Goal: Transaction & Acquisition: Purchase product/service

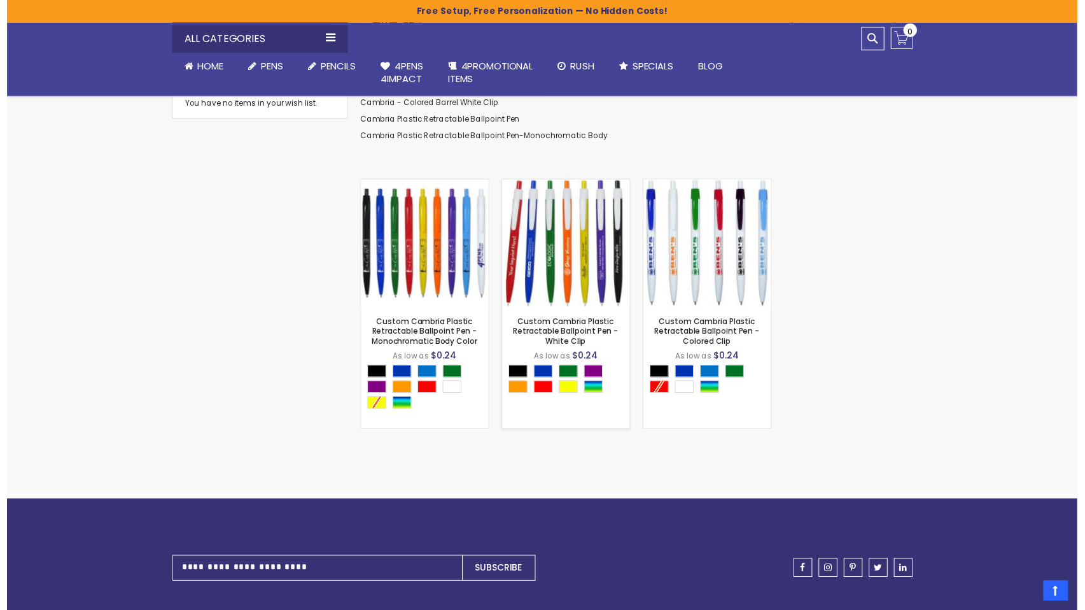
scroll to position [252, 0]
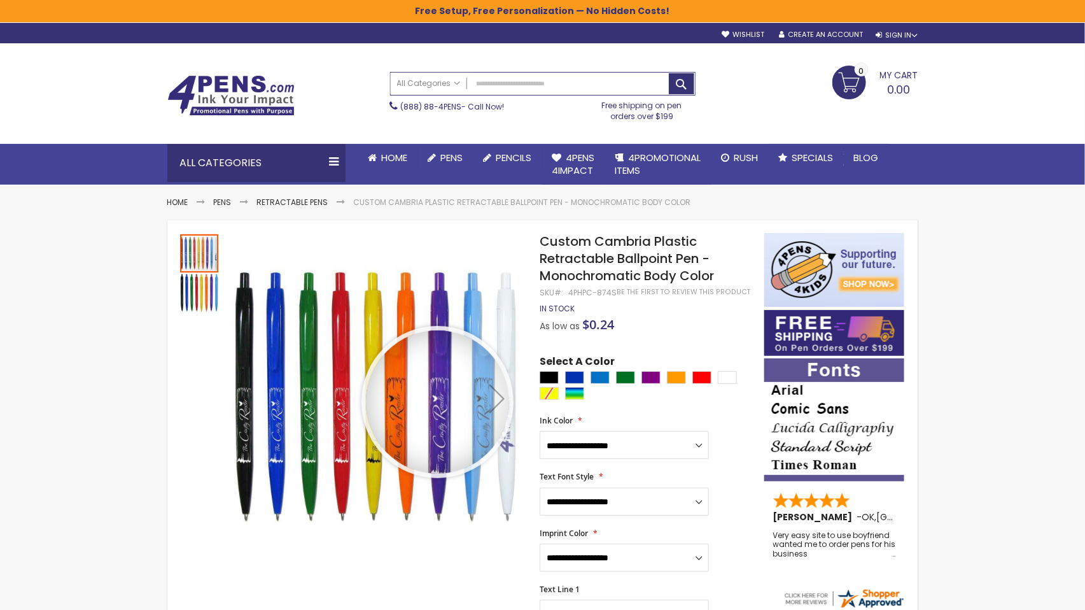
click at [438, 402] on div at bounding box center [437, 401] width 143 height 143
click at [438, 402] on div at bounding box center [377, 398] width 291 height 330
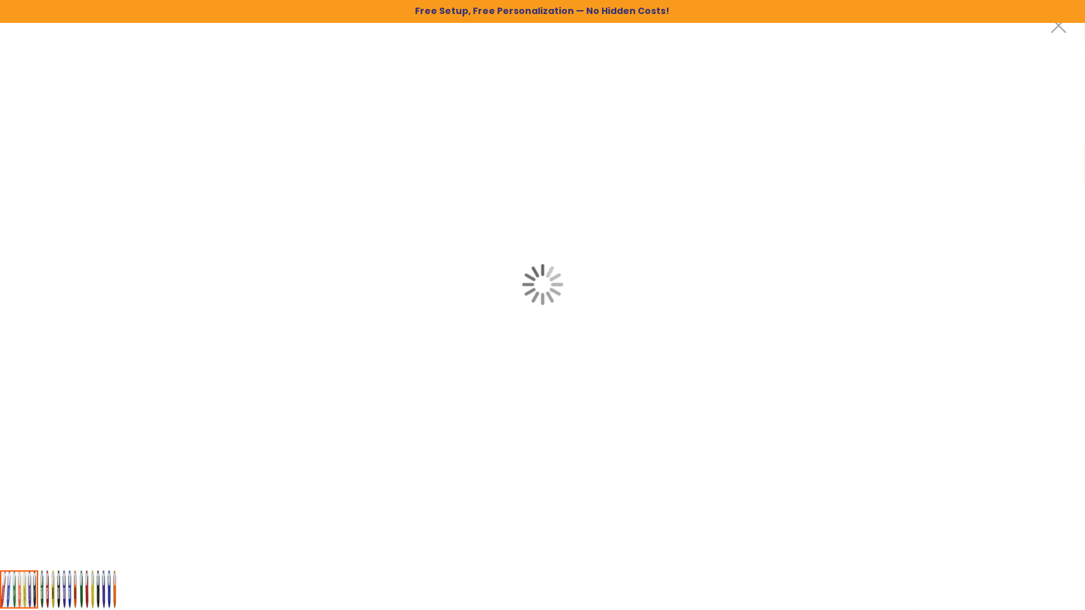
click at [427, 345] on div at bounding box center [548, 284] width 1096 height 569
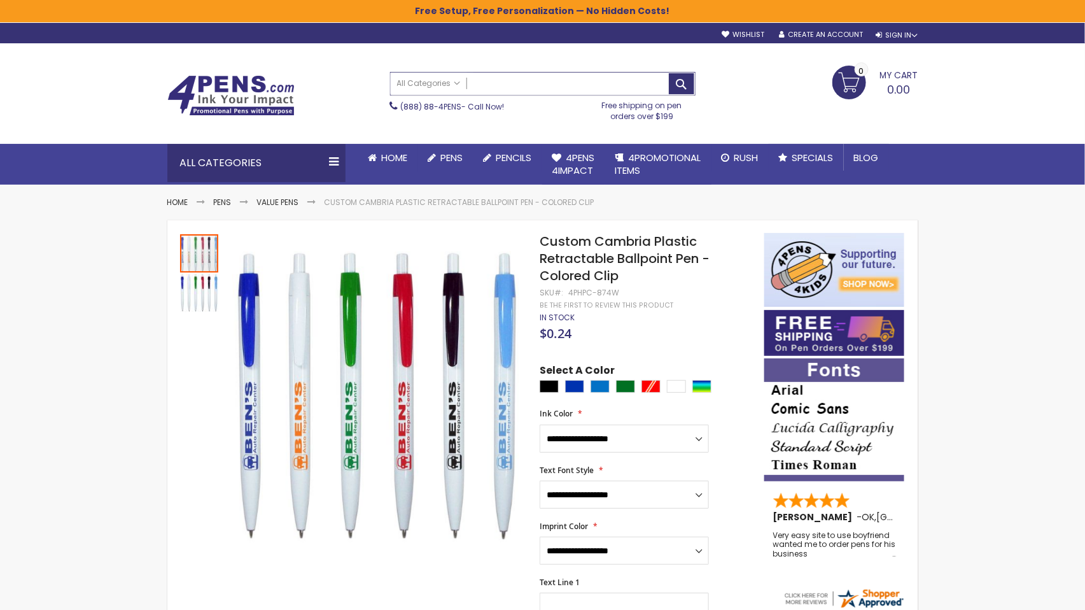
click at [550, 89] on input "Search" at bounding box center [543, 84] width 304 height 22
type input "**********"
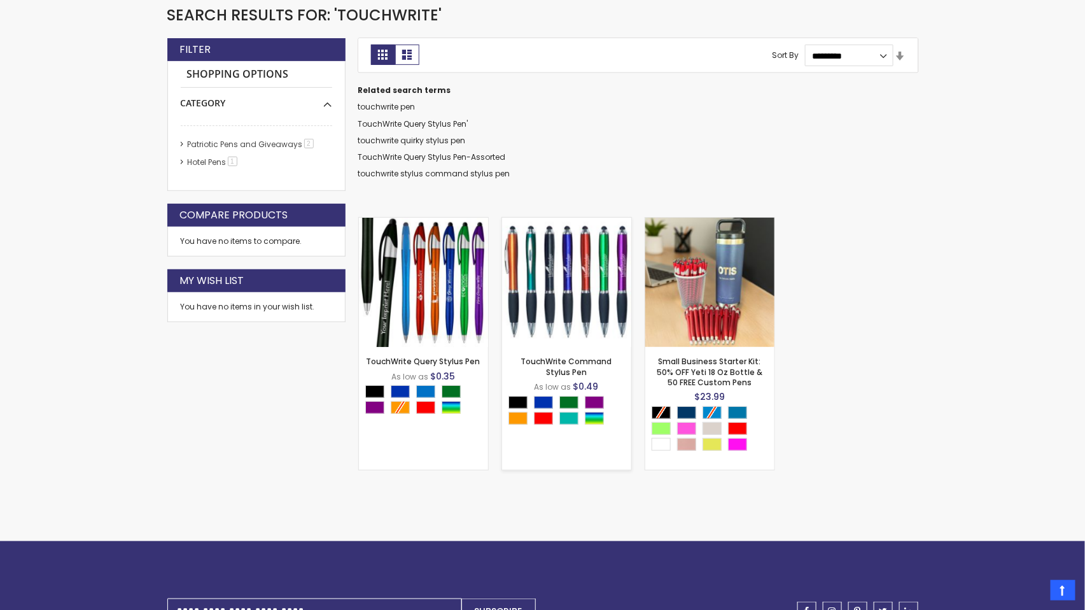
scroll to position [238, 0]
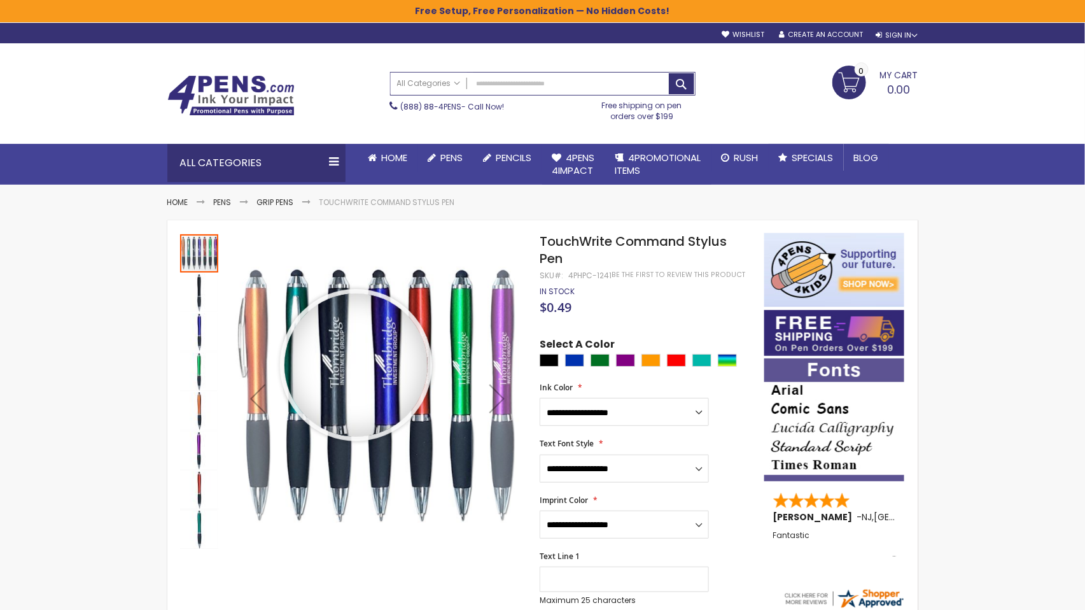
click at [356, 365] on div at bounding box center [377, 398] width 291 height 330
